Goal: Information Seeking & Learning: Learn about a topic

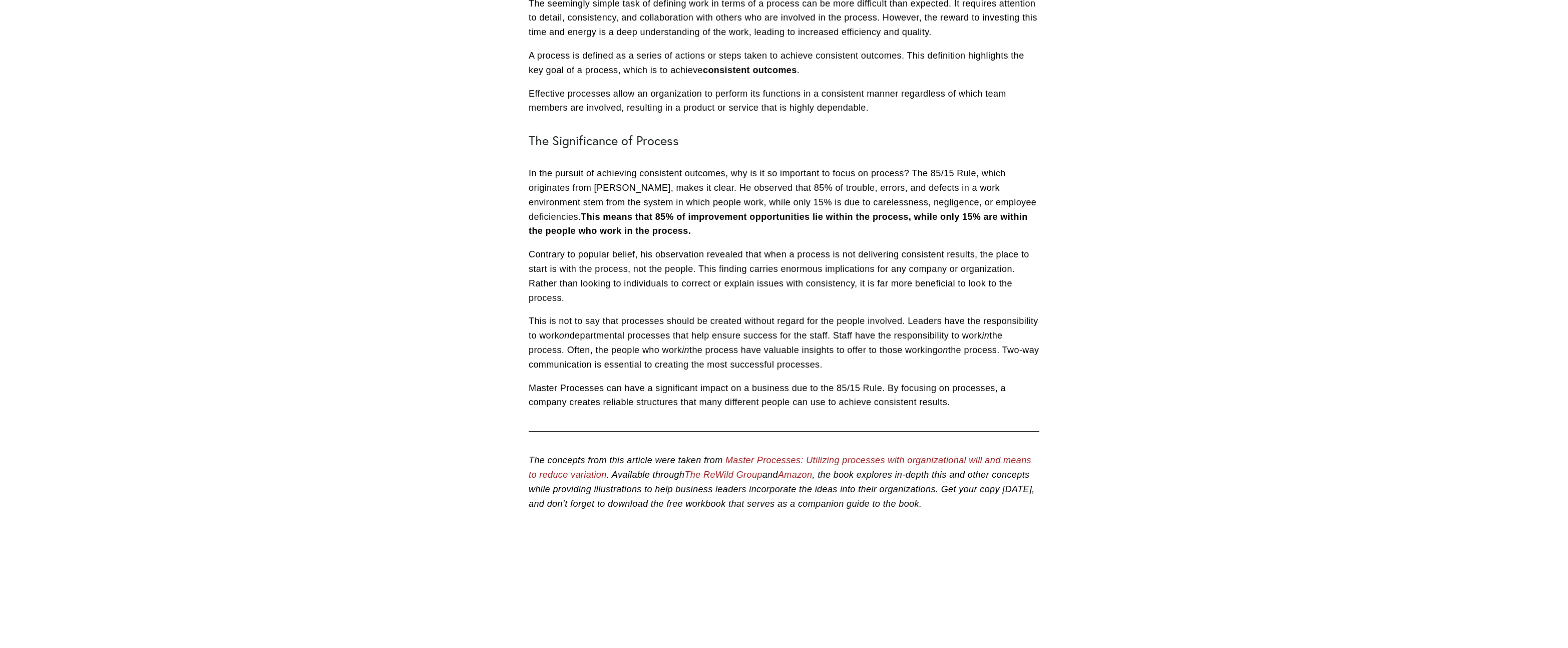
scroll to position [337, 0]
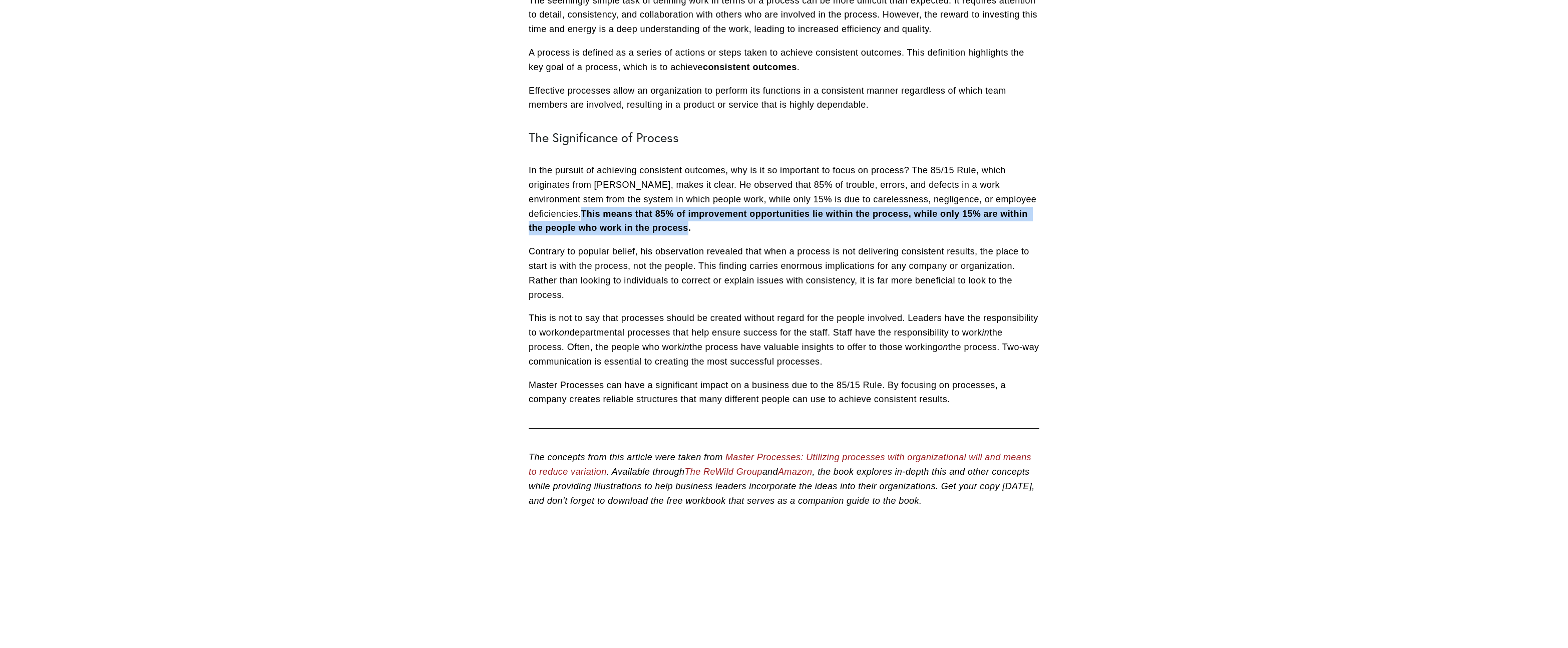
drag, startPoint x: 584, startPoint y: 214, endPoint x: 700, endPoint y: 227, distance: 116.7
click at [691, 227] on p "In the pursuit of achieving consistent outcomes, why is it so important to focu…" at bounding box center [784, 199] width 511 height 72
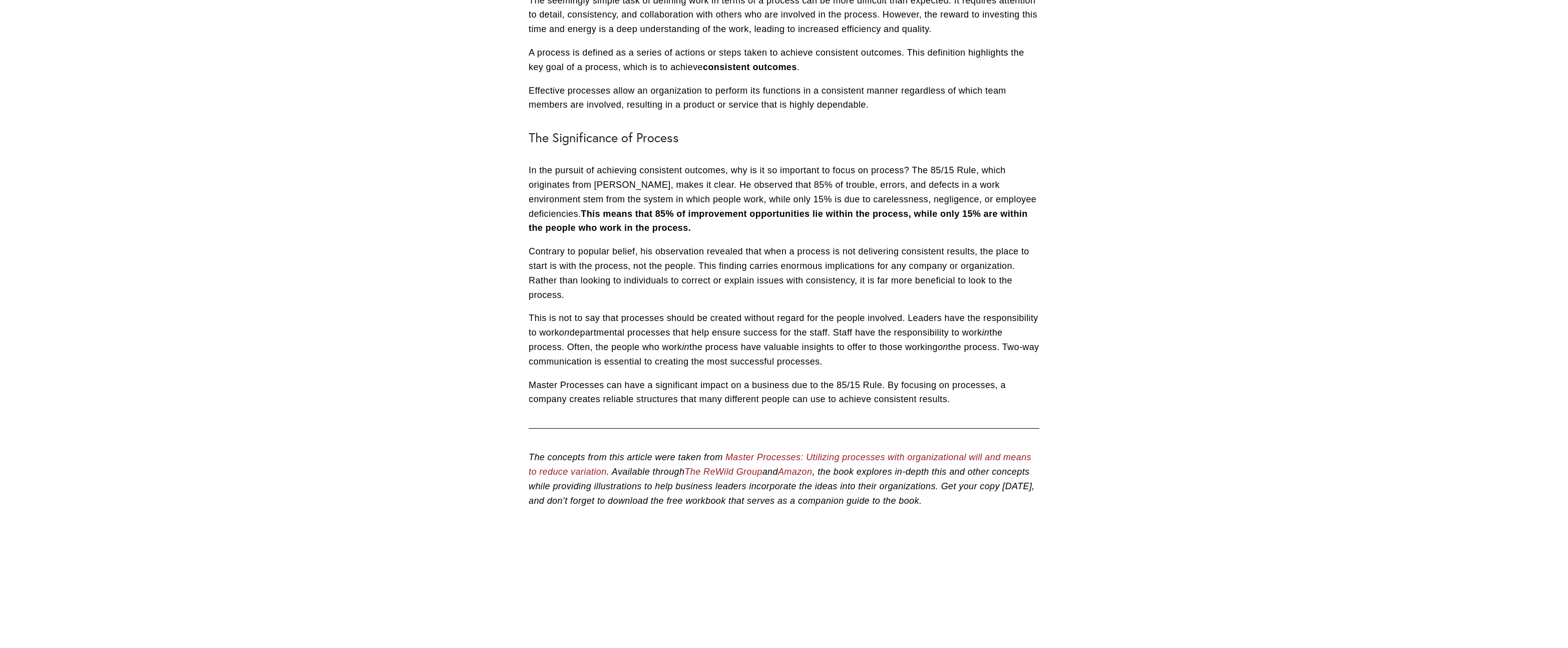
click at [700, 227] on p "In the pursuit of achieving consistent outcomes, why is it so important to focu…" at bounding box center [784, 199] width 511 height 72
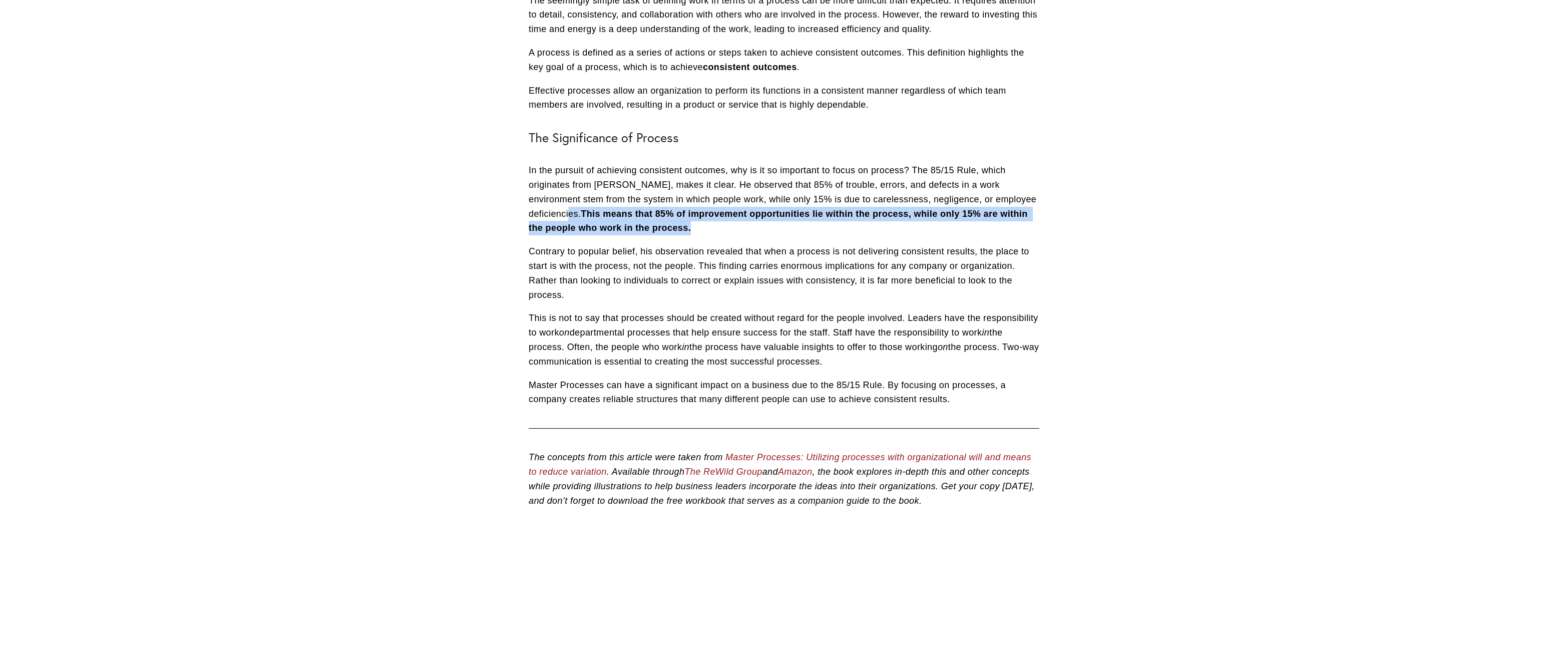
drag, startPoint x: 684, startPoint y: 227, endPoint x: 583, endPoint y: 215, distance: 101.7
click at [583, 215] on p "In the pursuit of achieving consistent outcomes, why is it so important to focu…" at bounding box center [784, 199] width 511 height 72
click at [585, 216] on strong "This means that 85% of improvement opportunities lie within the process, while …" at bounding box center [780, 221] width 502 height 24
drag, startPoint x: 587, startPoint y: 215, endPoint x: 730, endPoint y: 233, distance: 144.1
click at [730, 233] on p "In the pursuit of achieving consistent outcomes, why is it so important to focu…" at bounding box center [784, 199] width 511 height 72
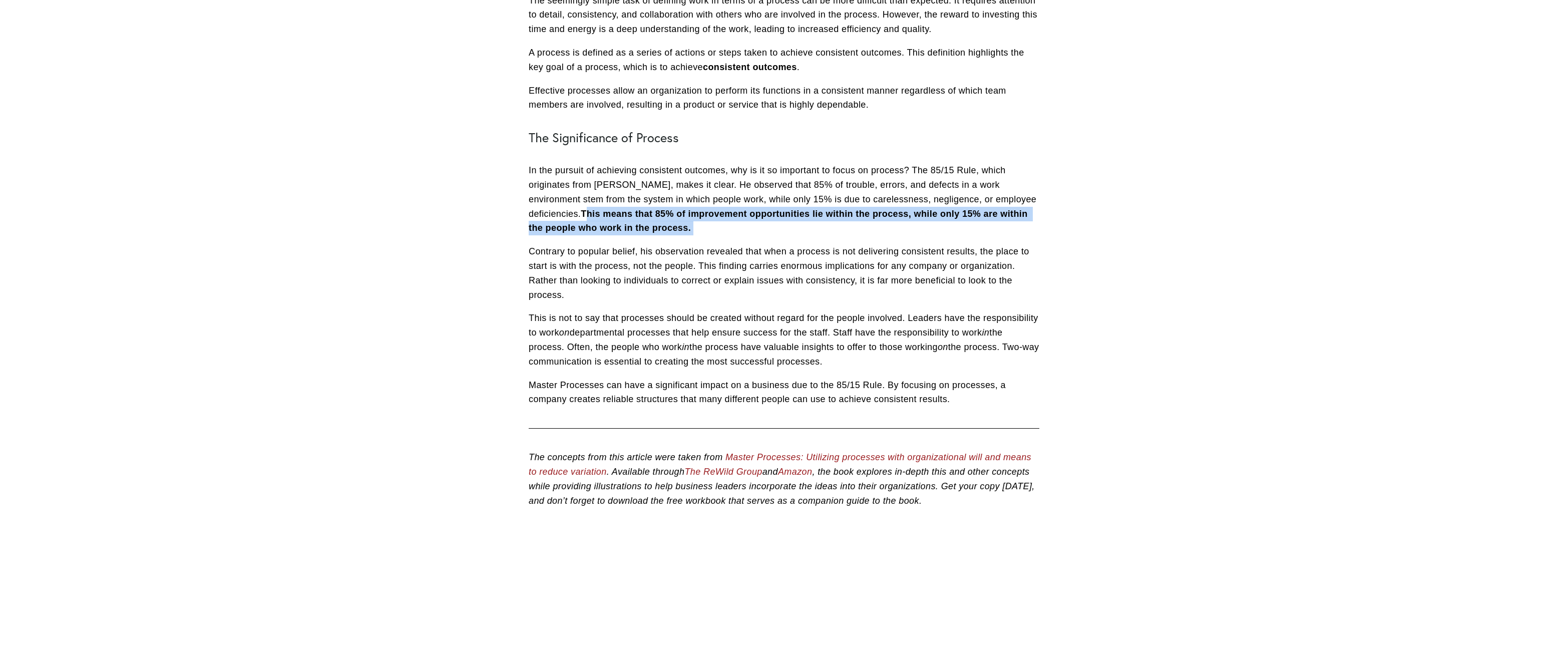
click at [730, 233] on p "In the pursuit of achieving consistent outcomes, why is it so important to focu…" at bounding box center [784, 199] width 511 height 72
drag, startPoint x: 705, startPoint y: 230, endPoint x: 583, endPoint y: 216, distance: 122.8
click at [583, 216] on p "In the pursuit of achieving consistent outcomes, why is it so important to focu…" at bounding box center [784, 199] width 511 height 72
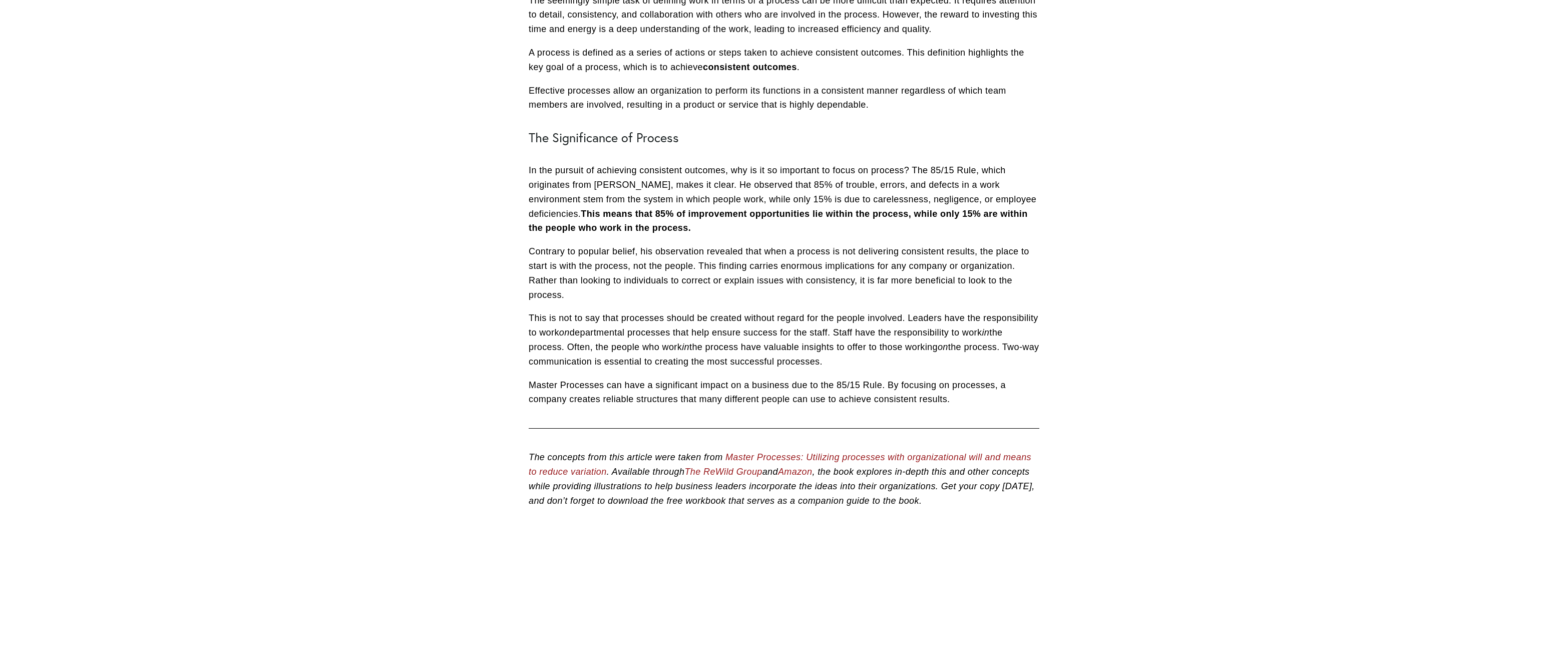
click at [788, 267] on p "Contrary to popular belief, his observation revealed that when a process is not…" at bounding box center [784, 273] width 511 height 58
drag, startPoint x: 757, startPoint y: 247, endPoint x: 777, endPoint y: 296, distance: 52.9
click at [777, 296] on p "Contrary to popular belief, his observation revealed that when a process is not…" at bounding box center [784, 273] width 511 height 58
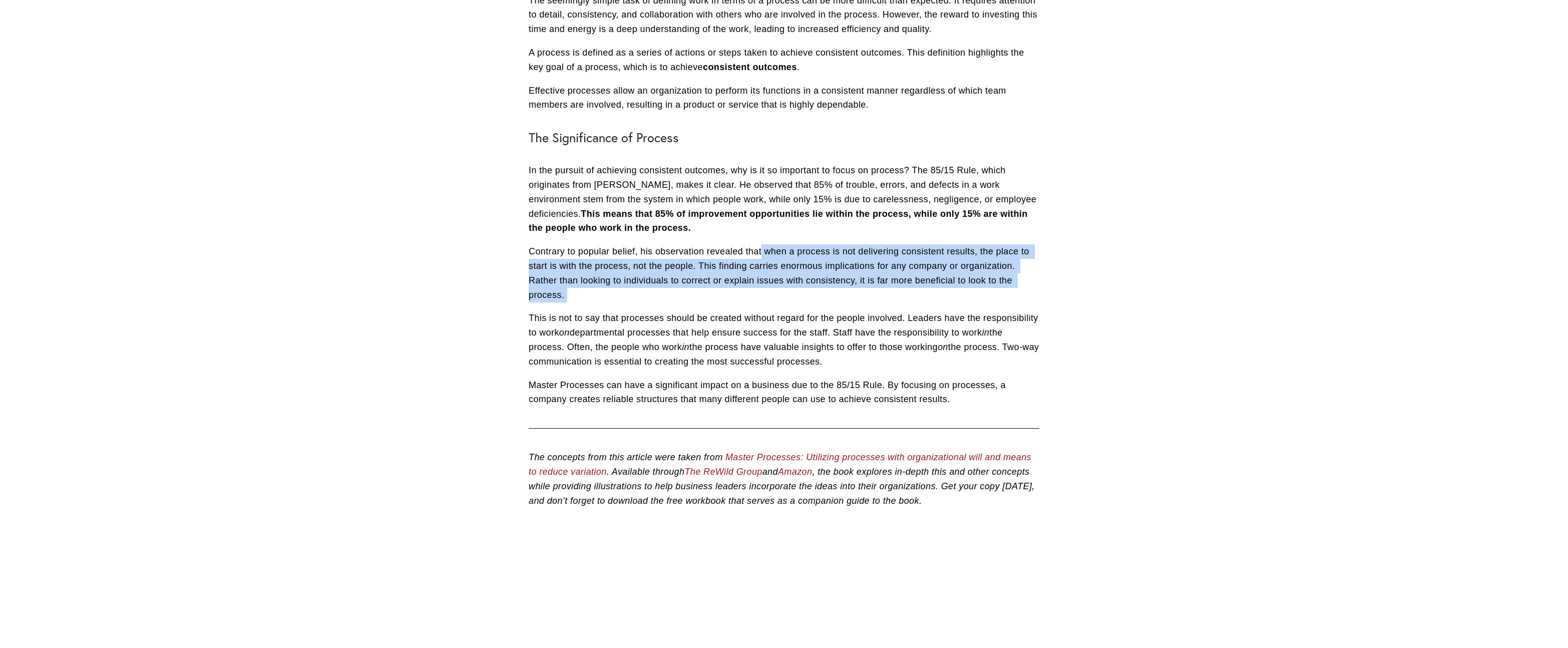
drag, startPoint x: 777, startPoint y: 296, endPoint x: 814, endPoint y: 266, distance: 47.6
click at [765, 245] on div "Dr. W. [PERSON_NAME] is recognized as the father of the modern Quality Movement…" at bounding box center [784, 155] width 511 height 504
click at [814, 266] on p "Contrary to popular belief, his observation revealed that when a process is not…" at bounding box center [784, 273] width 511 height 58
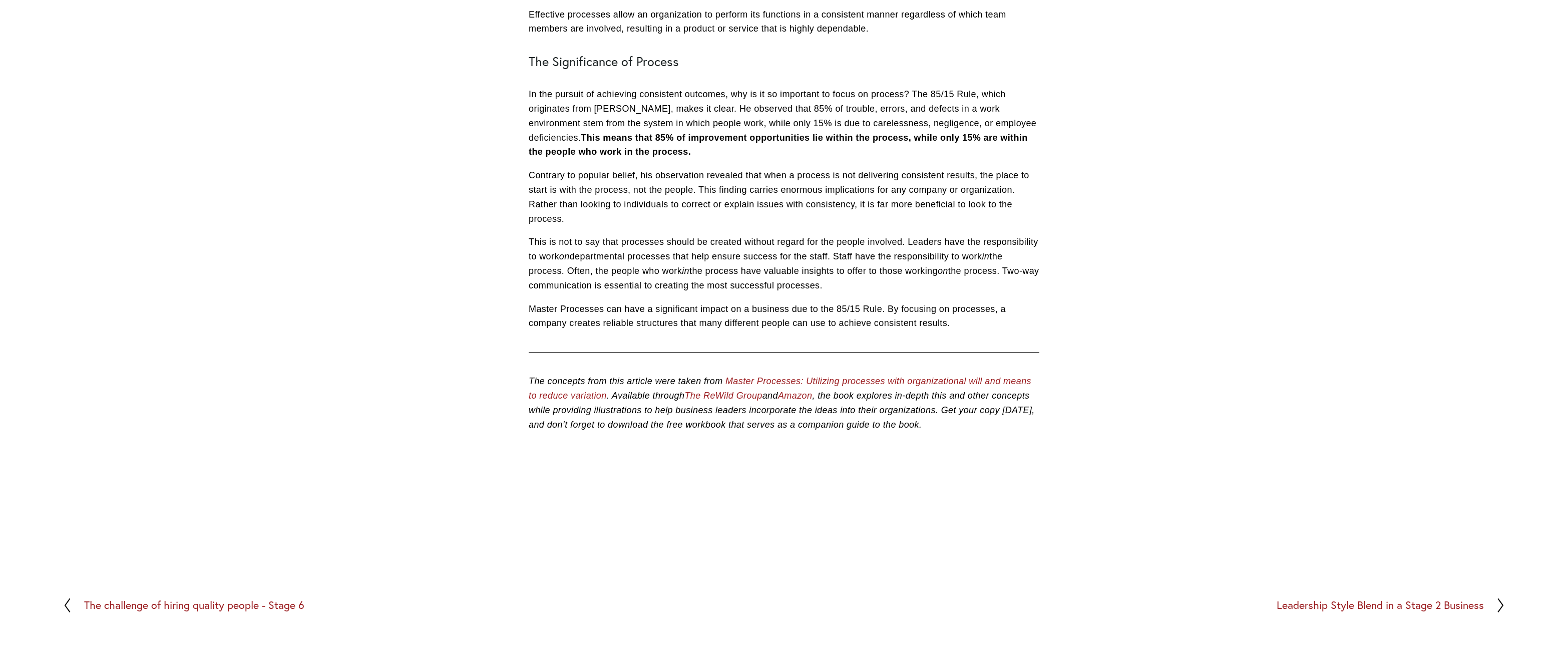
scroll to position [477, 0]
